Goal: Transaction & Acquisition: Purchase product/service

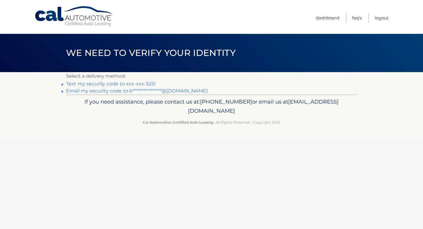
click at [141, 82] on link "Text my security code to xxx-xxx-3251" at bounding box center [111, 84] width 90 height 6
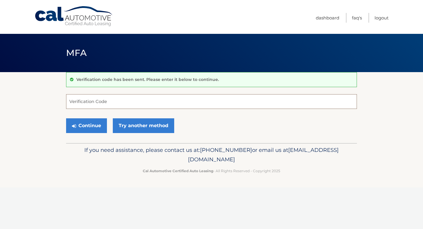
click at [132, 99] on input "Verification Code" at bounding box center [211, 101] width 291 height 15
type input "564273"
click at [74, 122] on button "Continue" at bounding box center [86, 125] width 41 height 15
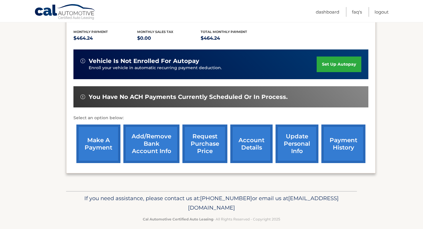
scroll to position [121, 0]
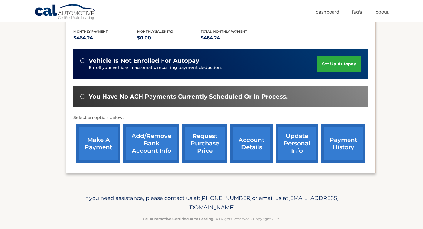
click at [351, 146] on link "payment history" at bounding box center [344, 143] width 44 height 39
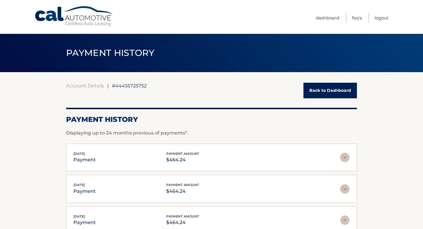
click at [328, 97] on link "Back to Dashboard" at bounding box center [331, 91] width 54 height 16
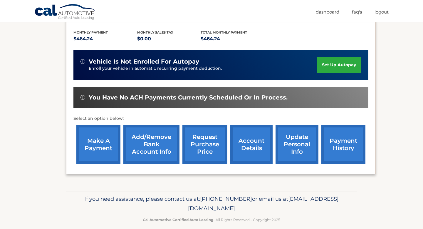
scroll to position [120, 0]
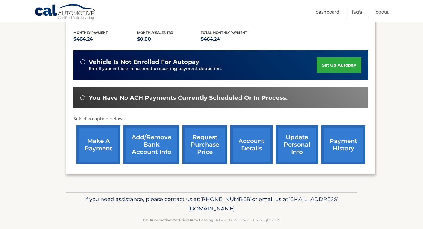
click at [110, 143] on link "make a payment" at bounding box center [98, 144] width 44 height 39
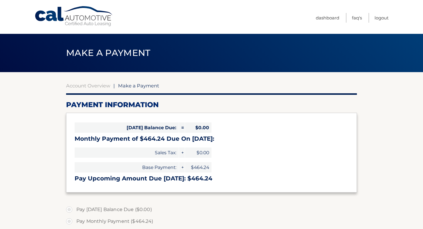
select select "NmViNzBhM2ItMDVhZC00MzliLTgwMGItZDQzYTc4ZGY5MzYz"
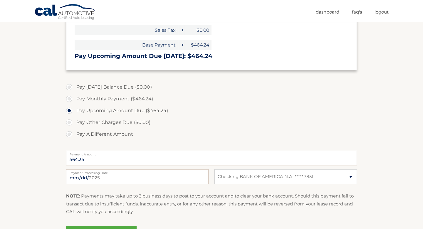
scroll to position [123, 0]
click at [126, 176] on input "2025-10-03" at bounding box center [137, 176] width 143 height 15
type input "2025-10-08"
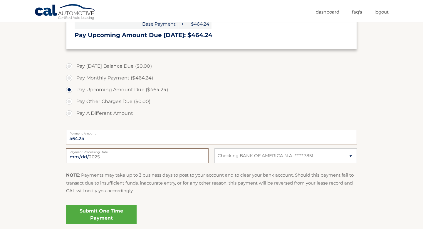
scroll to position [143, 0]
click at [95, 211] on link "Submit One Time Payment" at bounding box center [101, 214] width 71 height 19
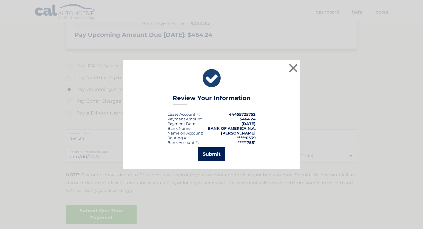
click at [204, 154] on button "Submit" at bounding box center [211, 154] width 27 height 14
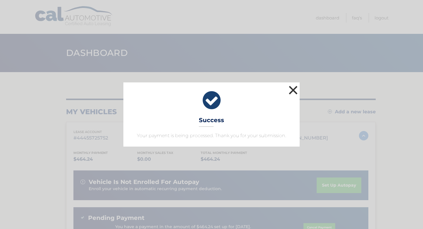
click at [295, 89] on button "×" at bounding box center [294, 90] width 12 height 12
